Goal: Find specific page/section: Find specific page/section

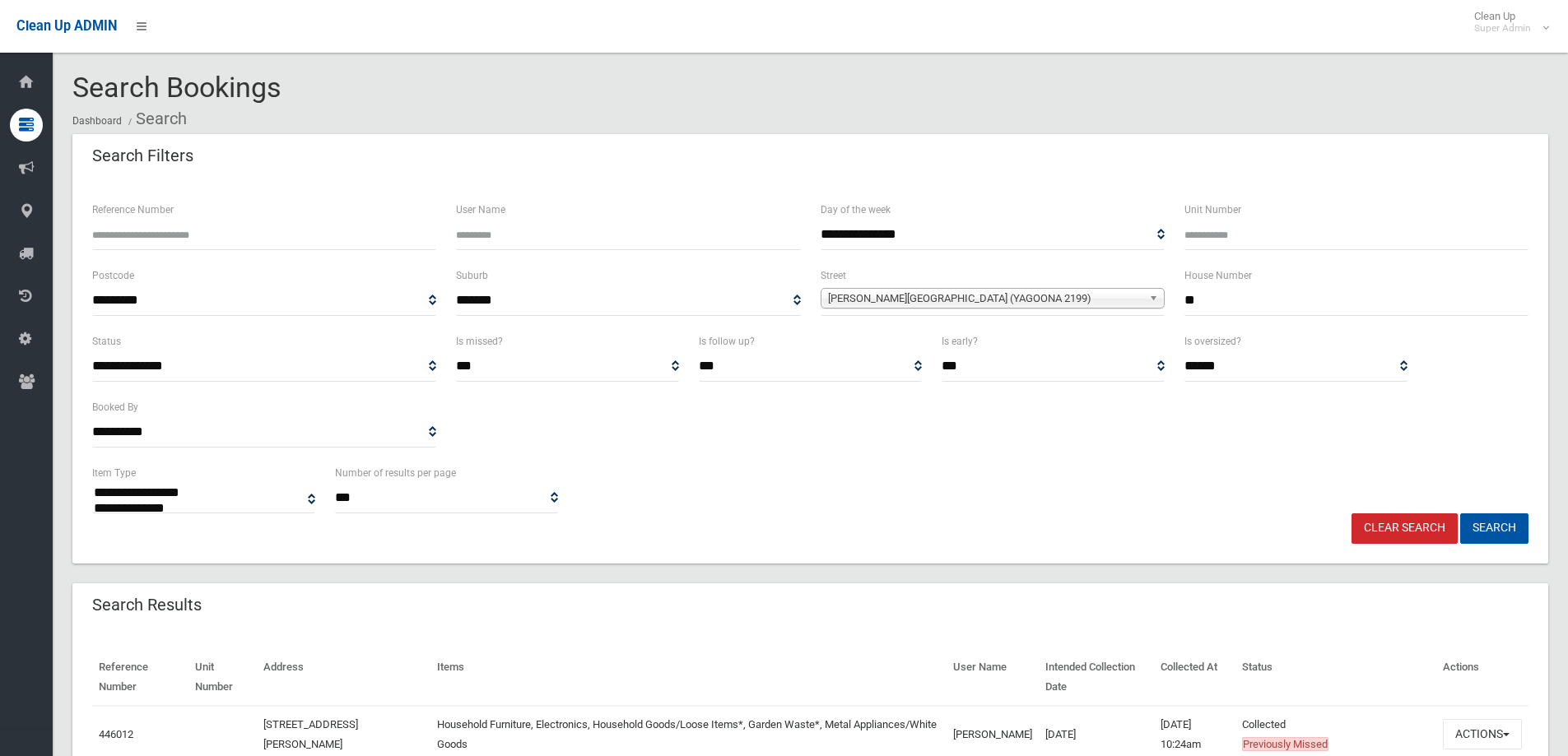
select select
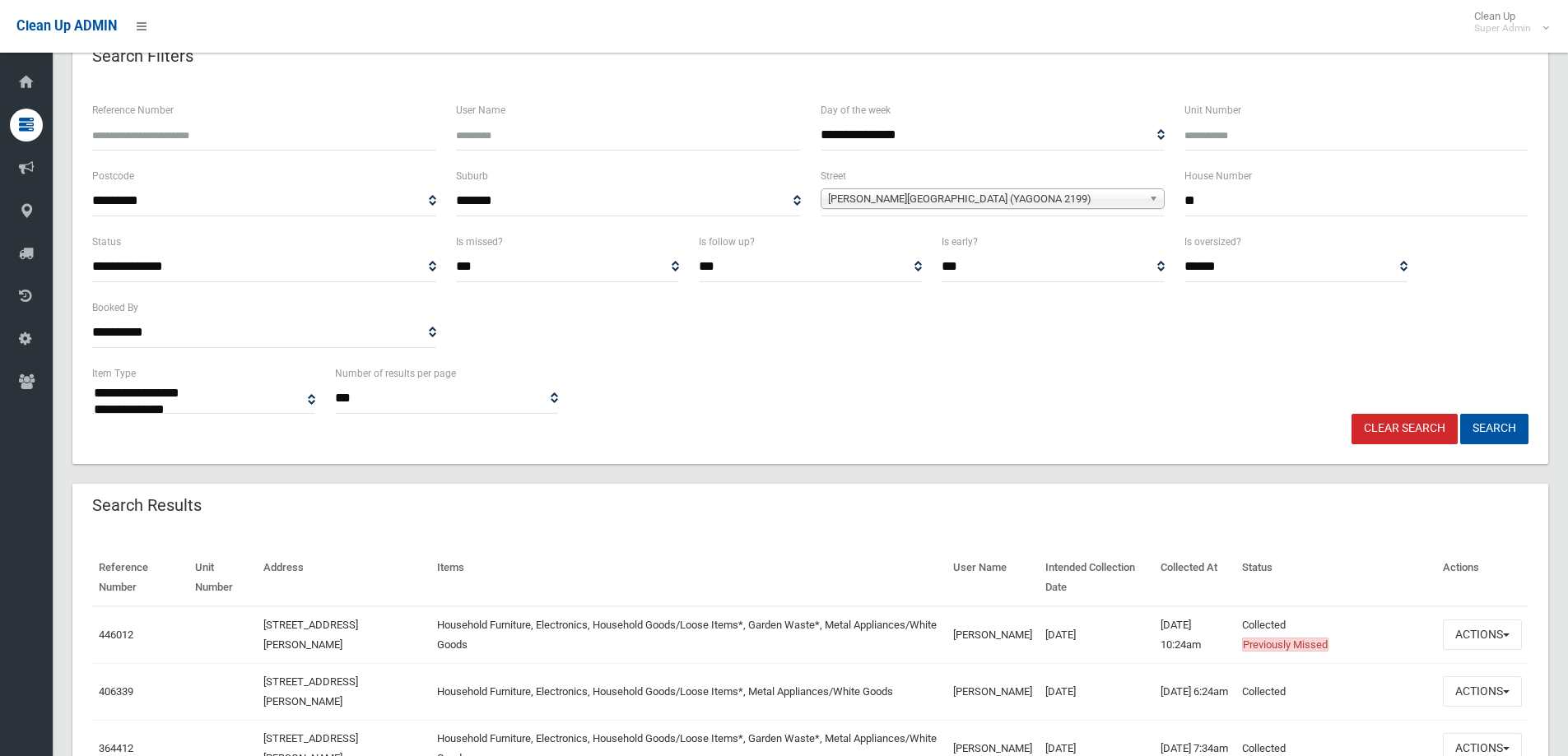
scroll to position [82, 0]
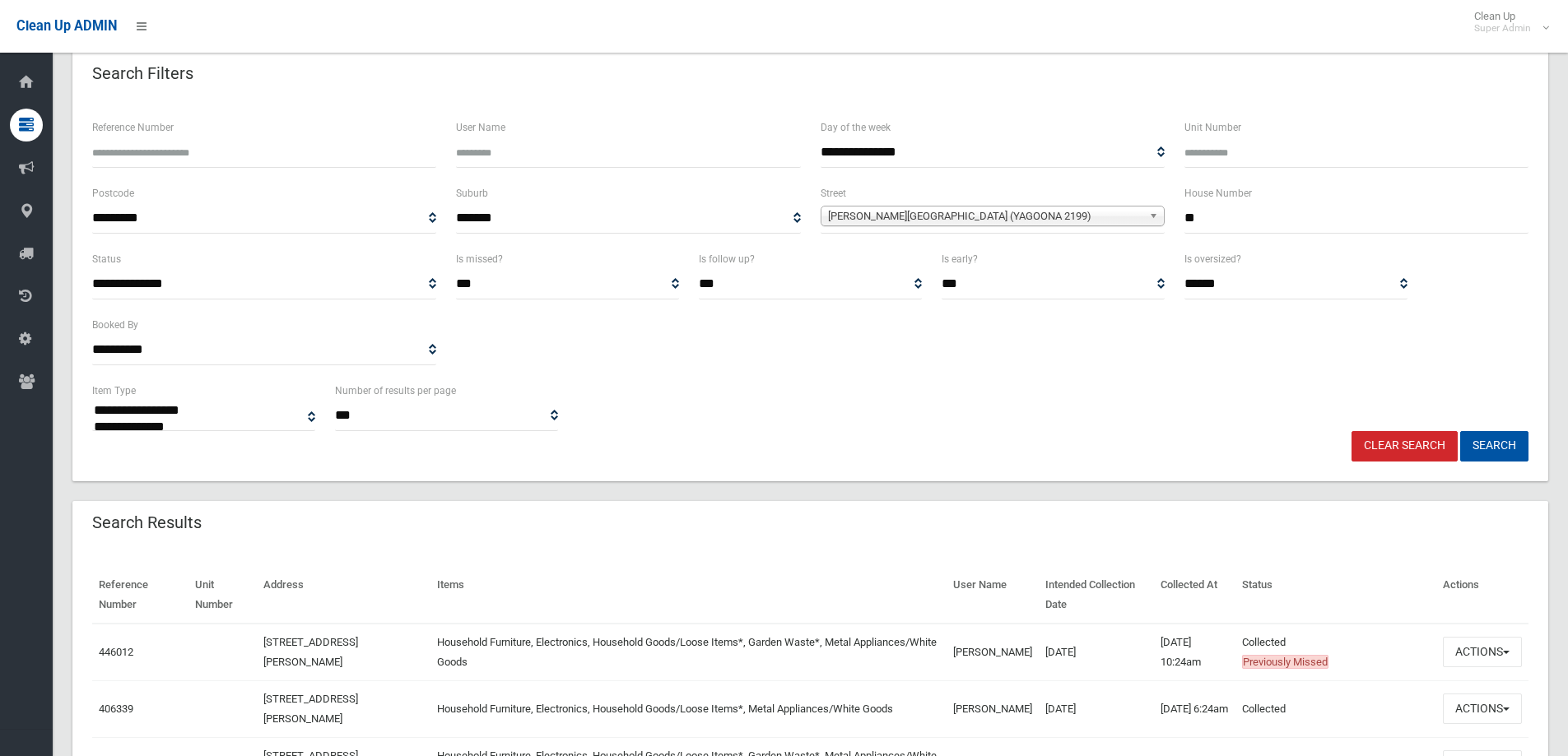
click at [1388, 441] on link "Clear Search" at bounding box center [1404, 446] width 106 height 31
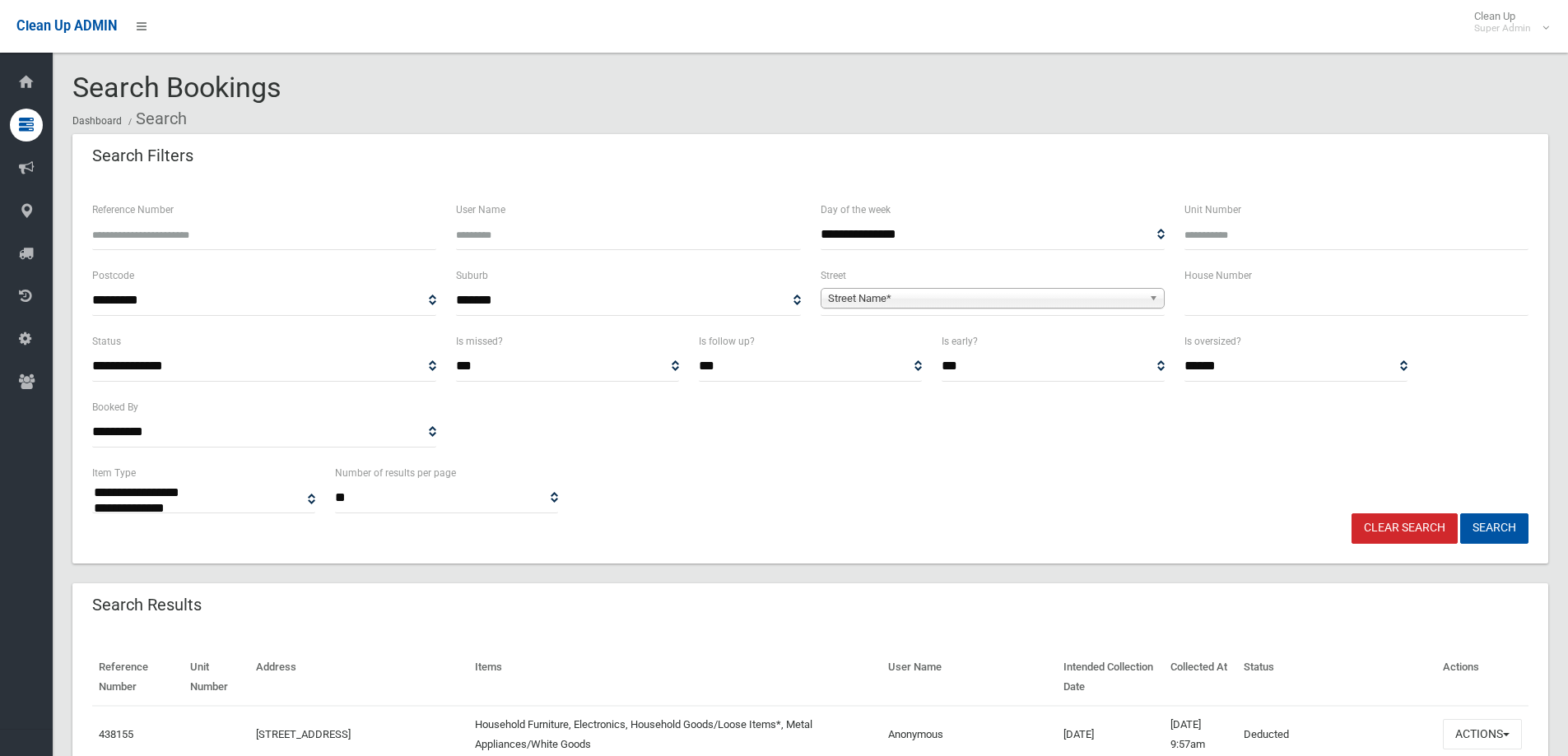
select select
click at [1212, 301] on input "text" at bounding box center [1356, 301] width 344 height 31
type input "***"
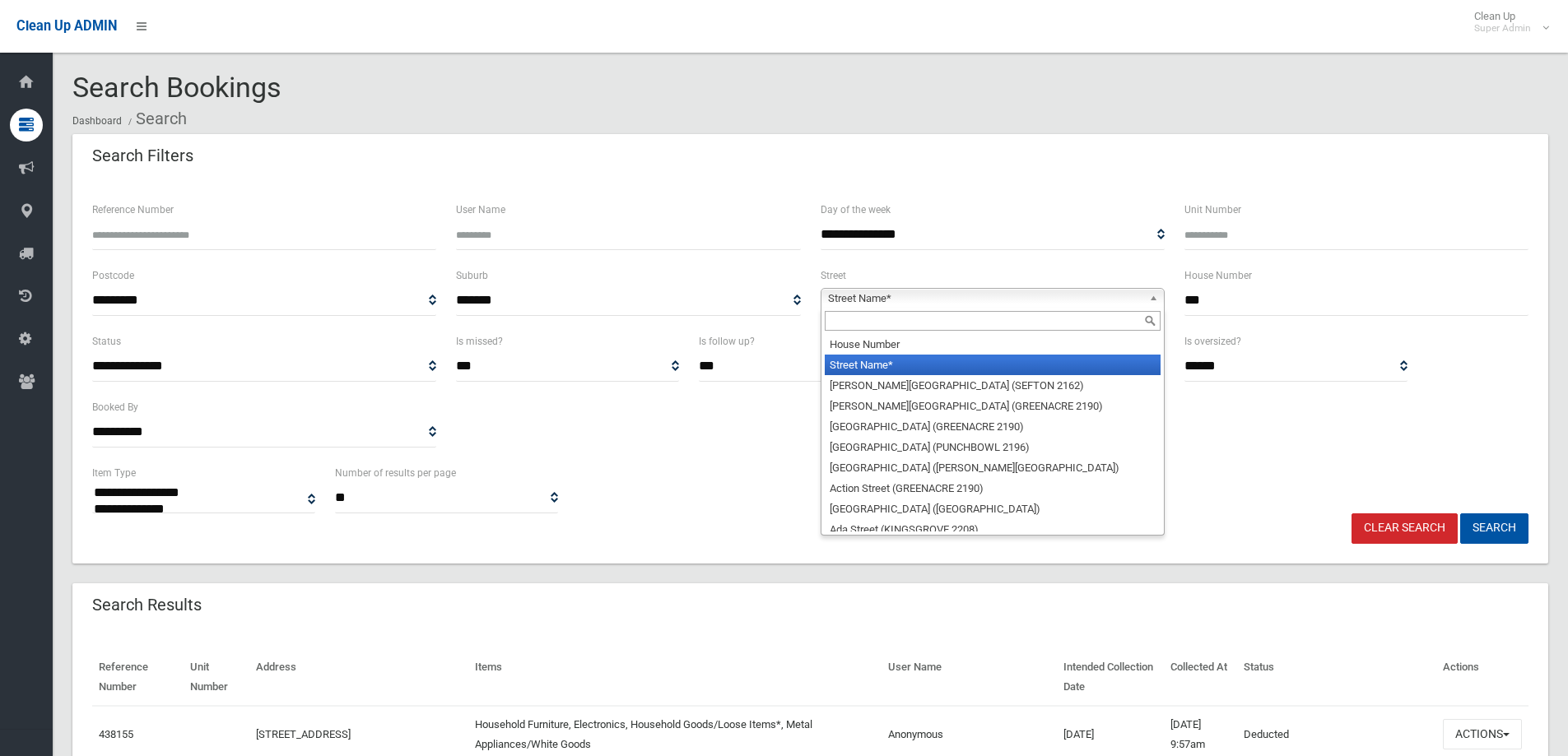
click at [896, 293] on span "Street Name*" at bounding box center [984, 299] width 314 height 20
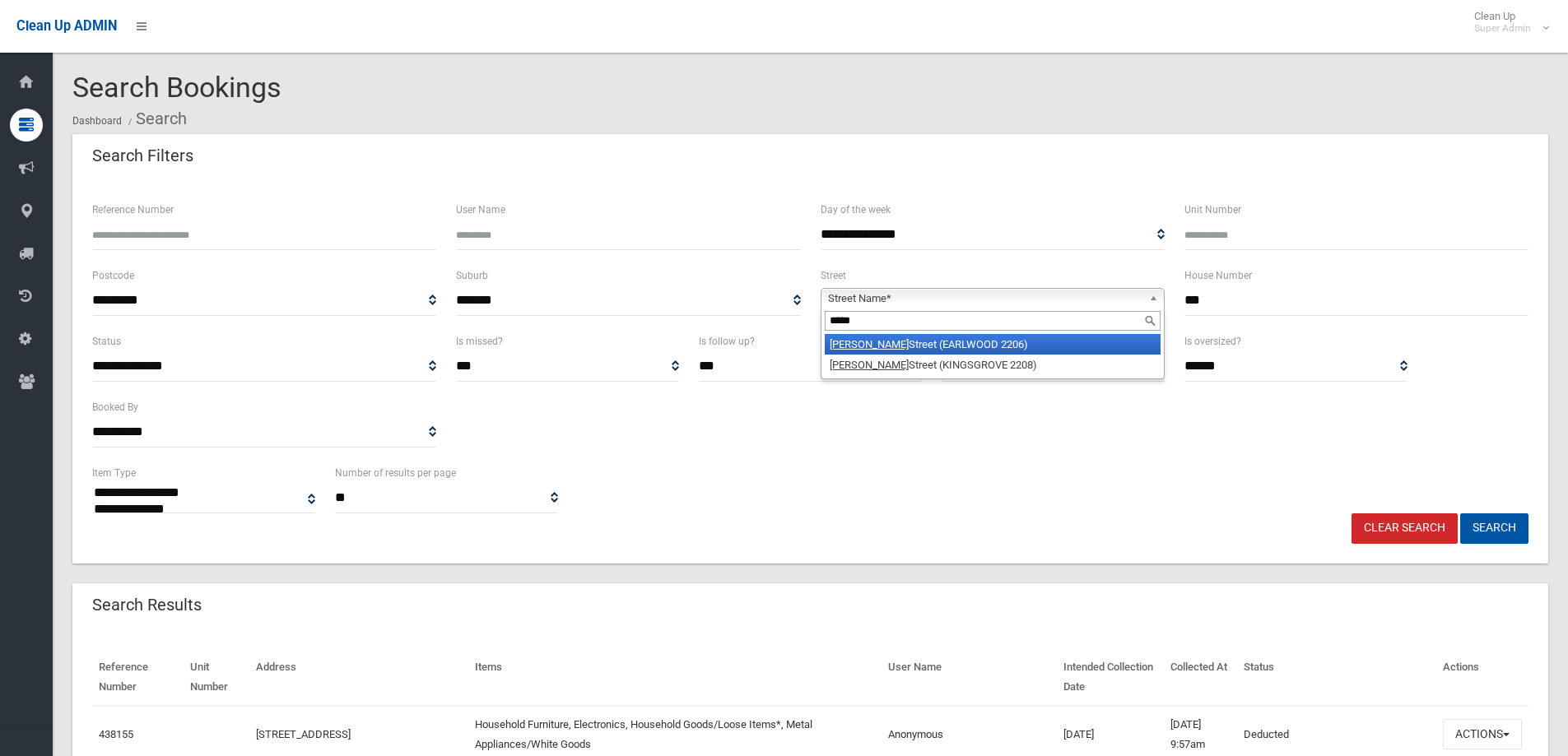
type input "*****"
click at [899, 347] on li "[PERSON_NAME] Street (EARLWOOD 2206)" at bounding box center [993, 345] width 336 height 20
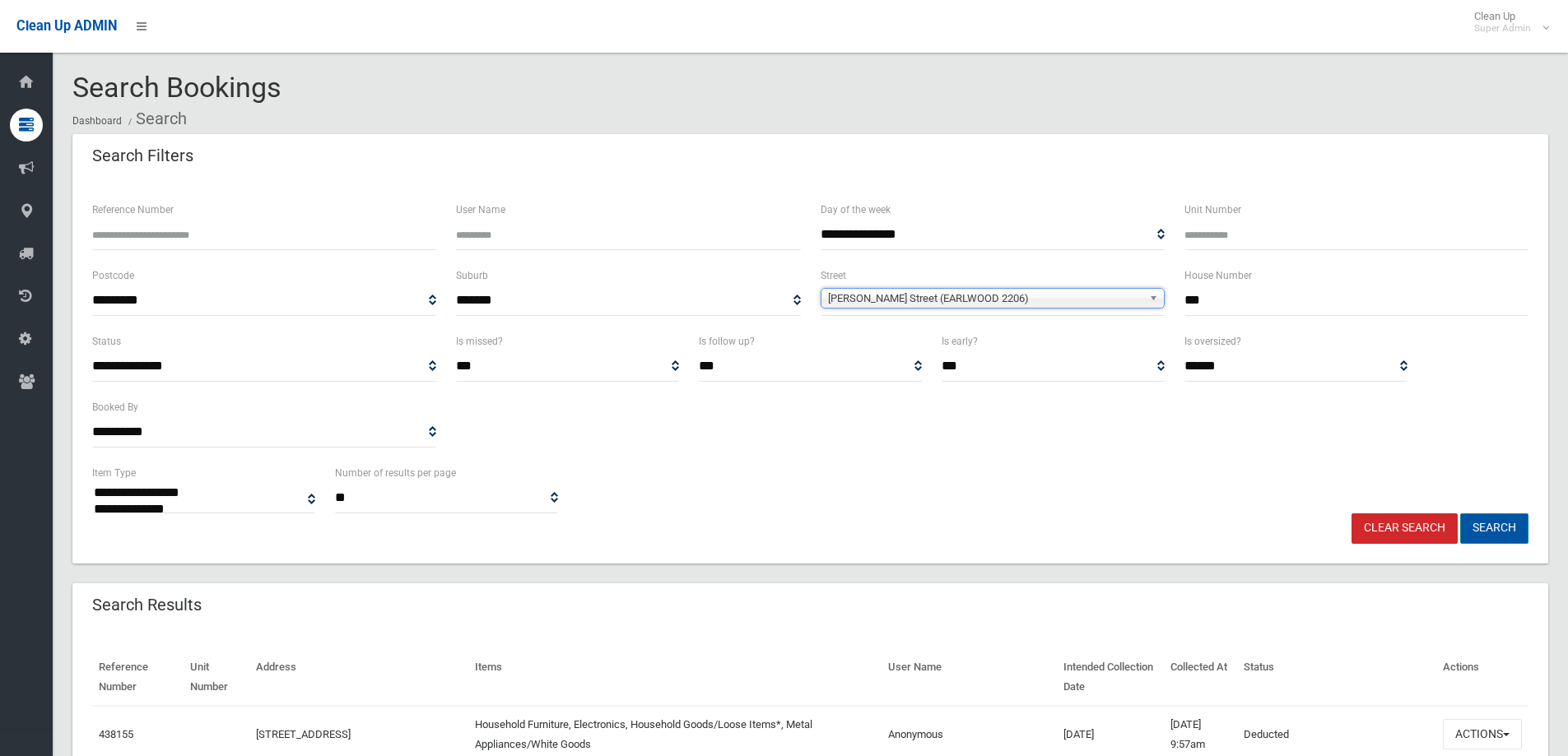
click at [1470, 527] on button "Search" at bounding box center [1494, 529] width 68 height 31
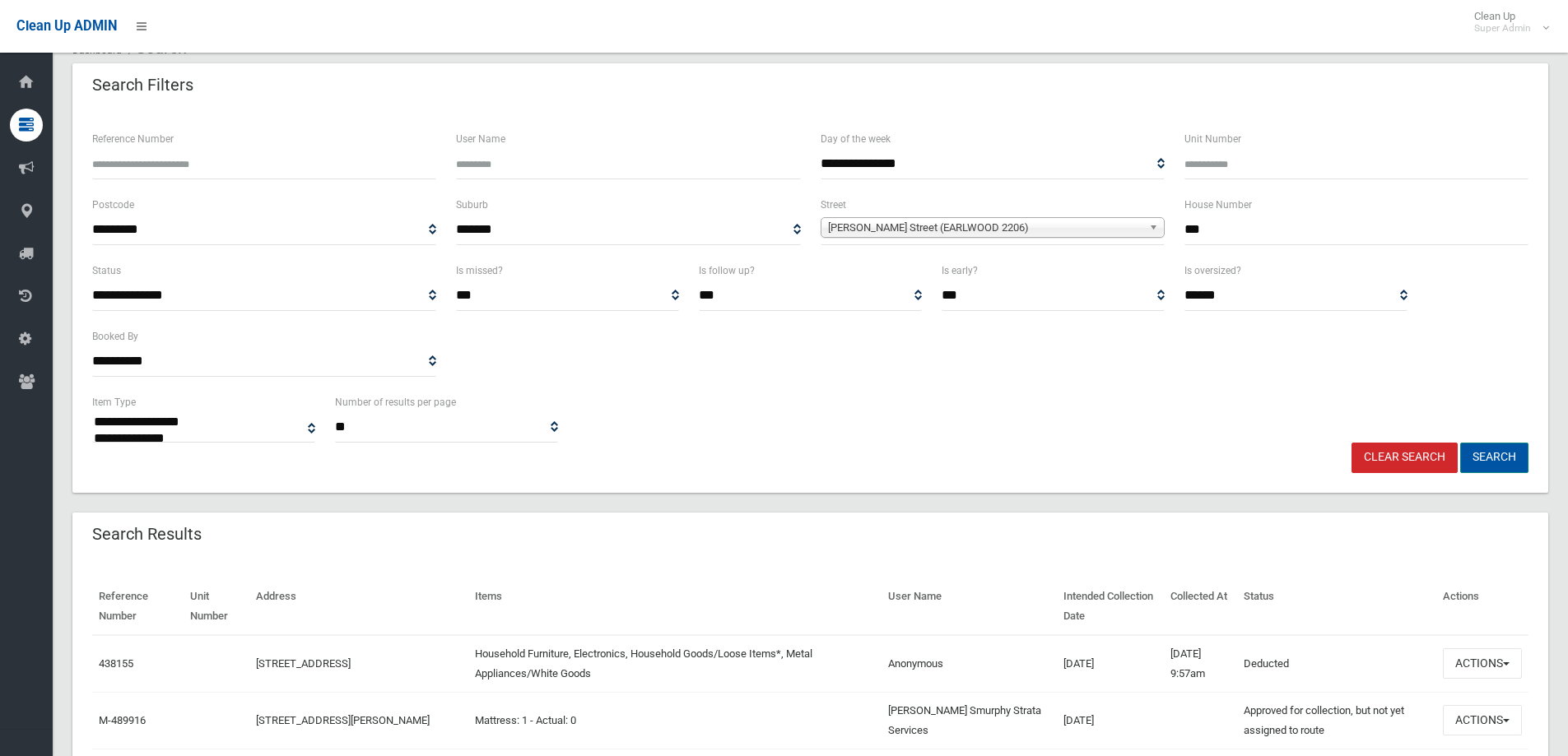
scroll to position [411, 0]
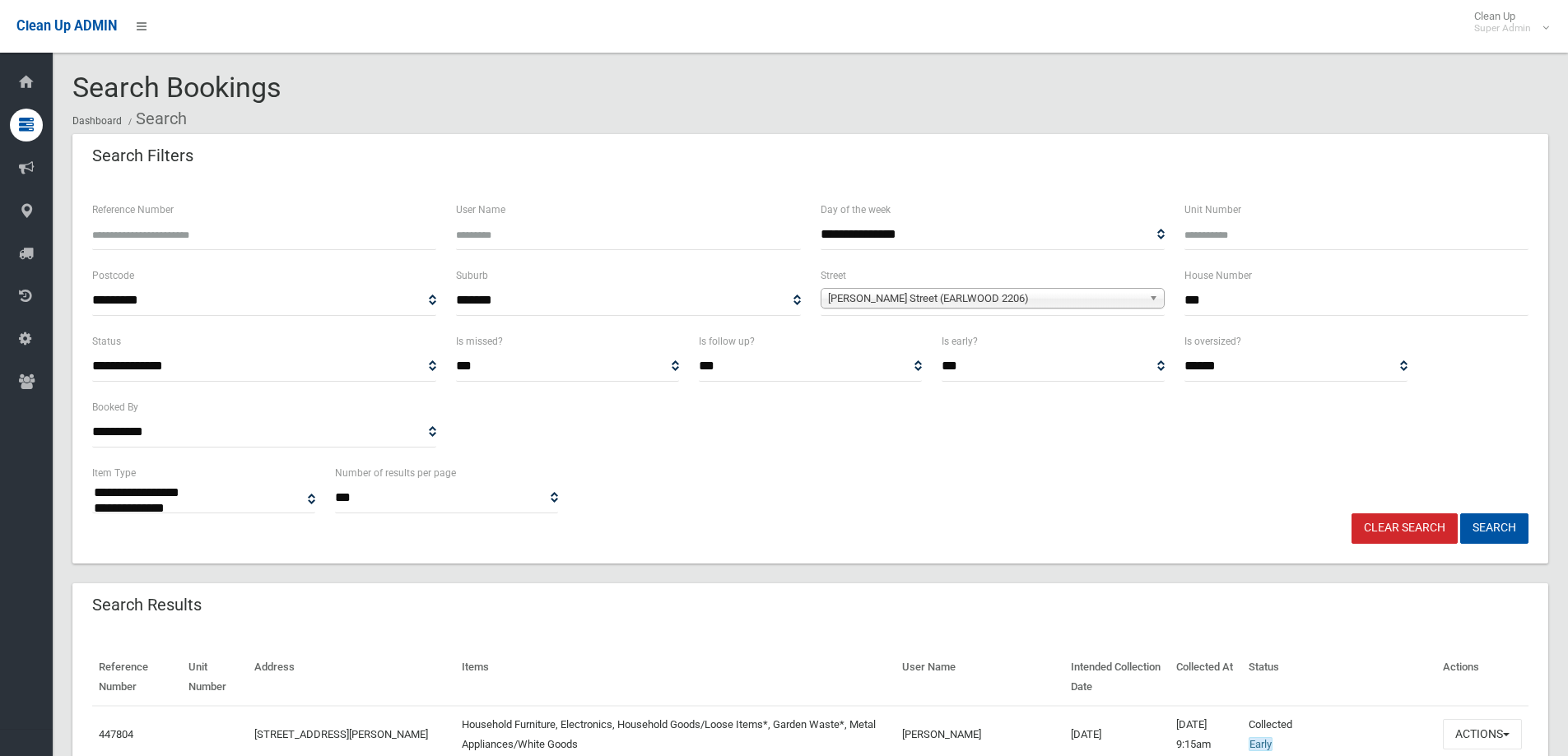
select select
